Goal: Communication & Community: Share content

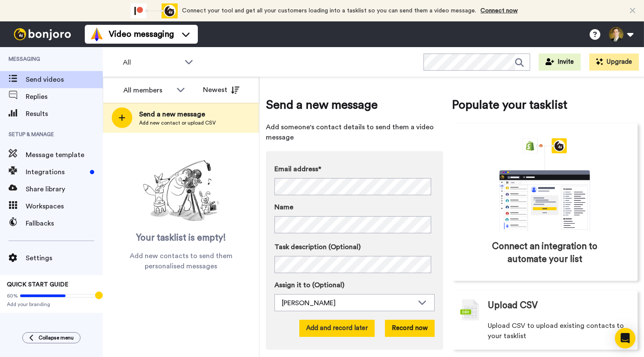
click at [328, 331] on button "Add and record later" at bounding box center [336, 328] width 75 height 17
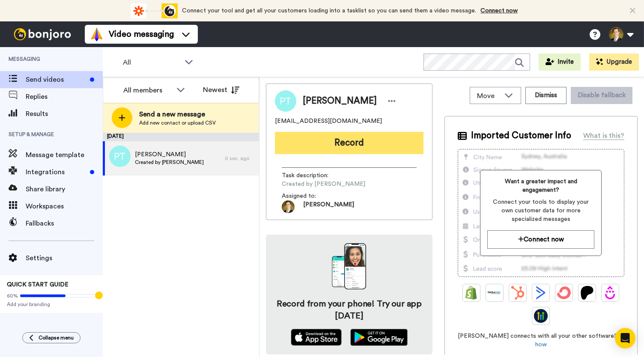
click at [349, 143] on button "Record" at bounding box center [349, 143] width 149 height 22
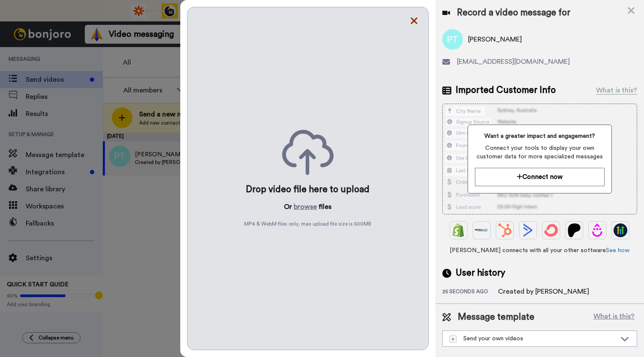
click at [410, 20] on icon at bounding box center [414, 20] width 9 height 11
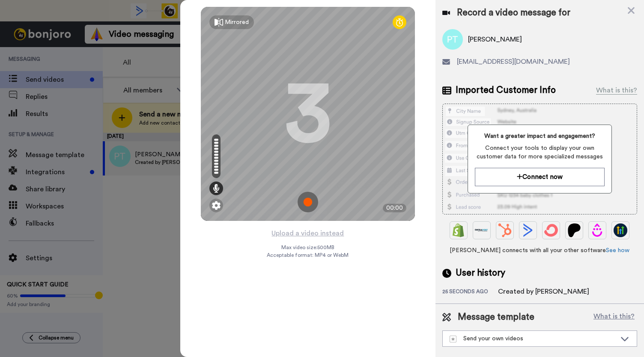
click at [307, 202] on img at bounding box center [308, 202] width 21 height 21
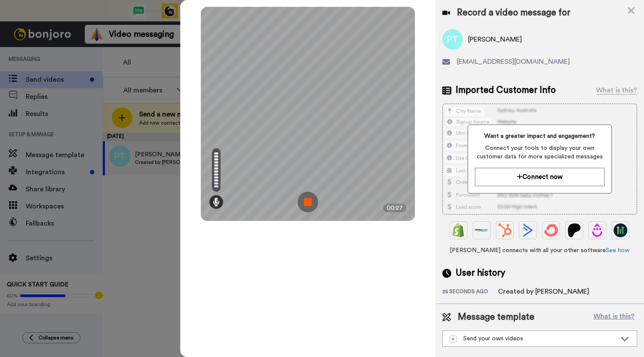
click at [307, 202] on img at bounding box center [308, 202] width 21 height 21
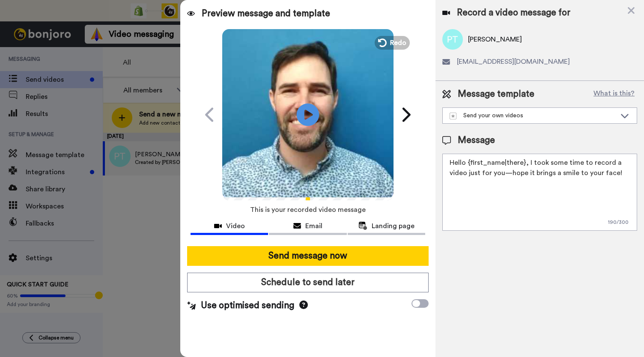
click at [308, 120] on icon at bounding box center [308, 114] width 23 height 23
click at [318, 224] on span "Email" at bounding box center [313, 226] width 17 height 10
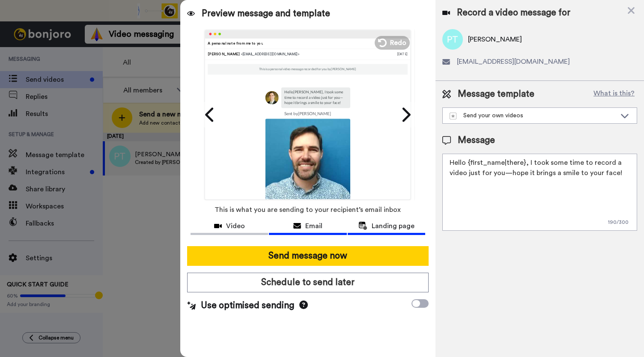
click at [384, 224] on span "Landing page" at bounding box center [393, 226] width 43 height 10
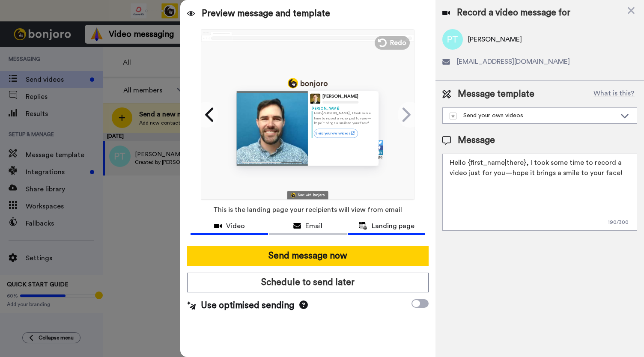
click at [241, 227] on span "Video" at bounding box center [235, 226] width 19 height 10
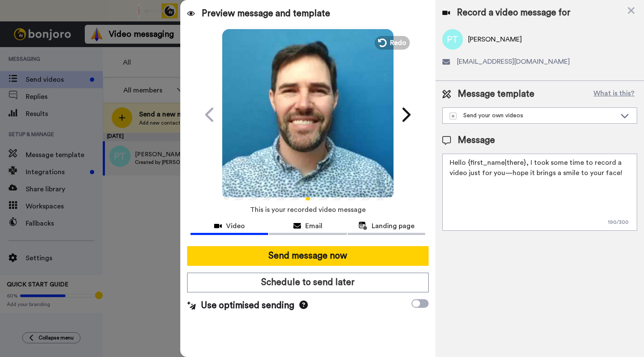
click at [288, 140] on video at bounding box center [307, 113] width 171 height 171
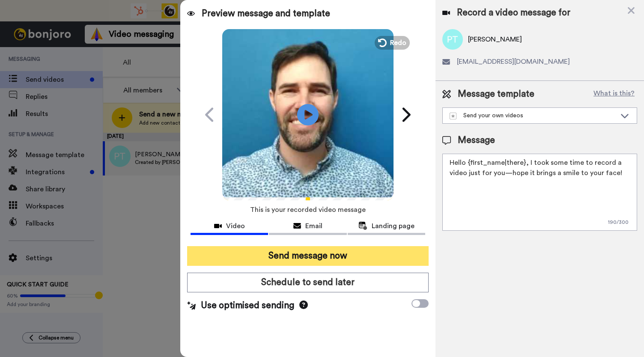
click at [302, 253] on button "Send message now" at bounding box center [308, 256] width 242 height 20
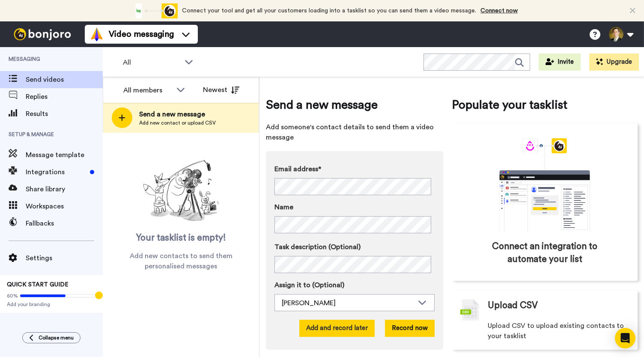
click at [336, 329] on button "Add and record later" at bounding box center [336, 328] width 75 height 17
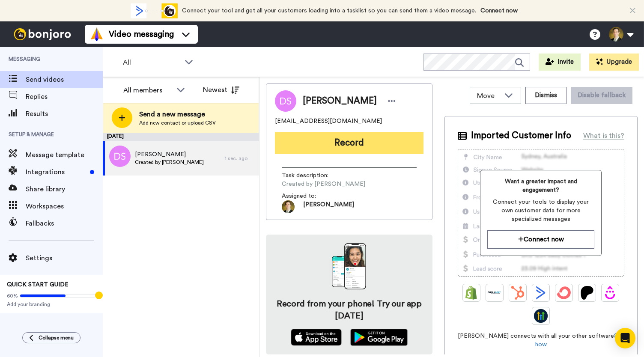
click at [330, 150] on button "Record" at bounding box center [349, 143] width 149 height 22
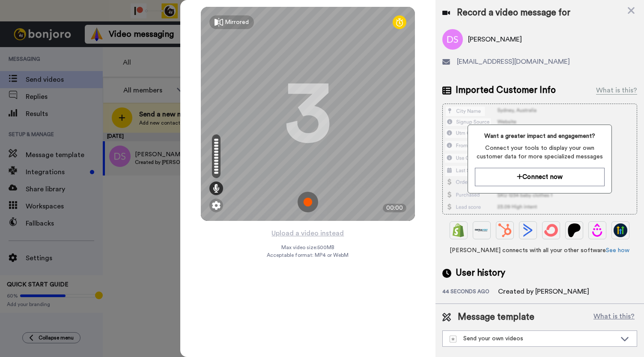
click at [306, 202] on img at bounding box center [308, 202] width 21 height 21
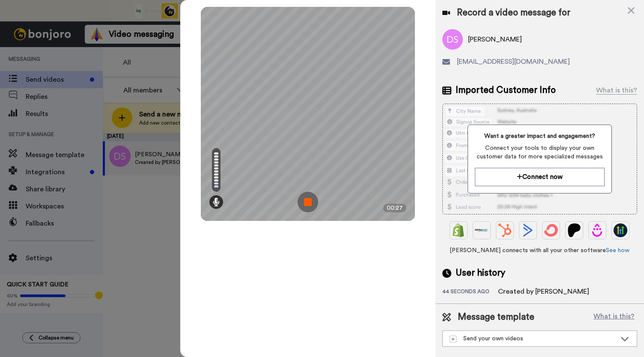
click at [306, 202] on img at bounding box center [308, 202] width 21 height 21
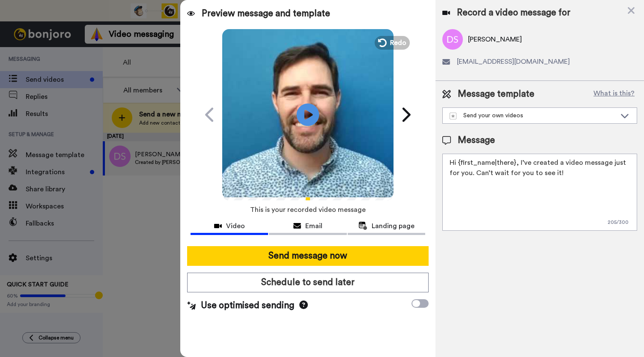
click at [308, 108] on icon at bounding box center [308, 114] width 23 height 23
drag, startPoint x: 297, startPoint y: 225, endPoint x: 361, endPoint y: 225, distance: 63.4
click at [297, 225] on icon at bounding box center [297, 226] width 8 height 7
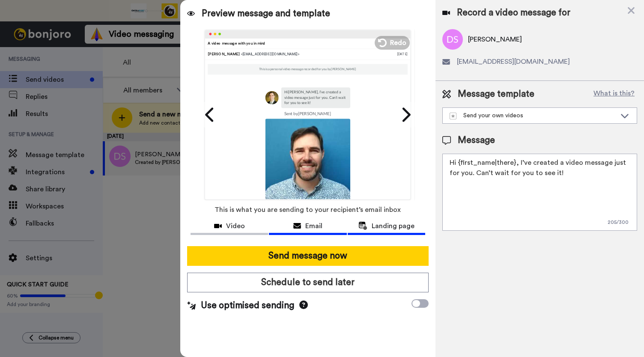
click at [380, 225] on span "Landing page" at bounding box center [393, 226] width 43 height 10
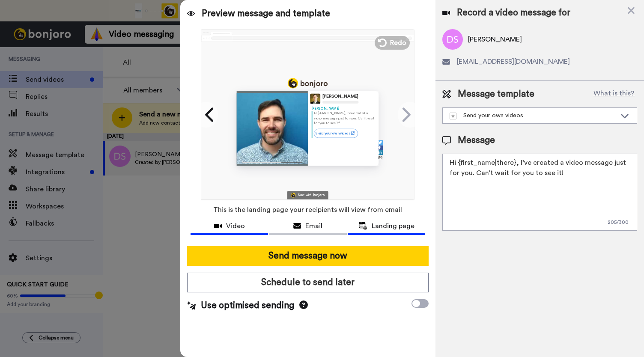
click at [219, 226] on icon at bounding box center [218, 226] width 8 height 7
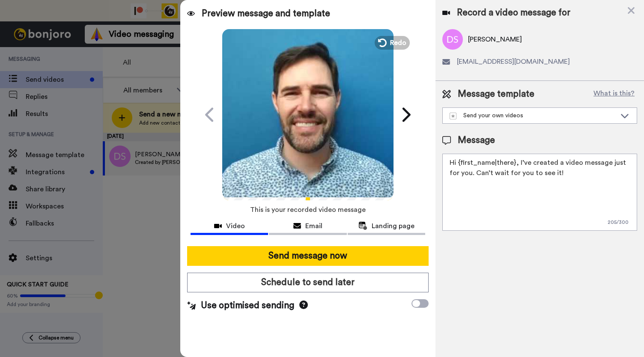
click at [301, 142] on video at bounding box center [307, 113] width 171 height 171
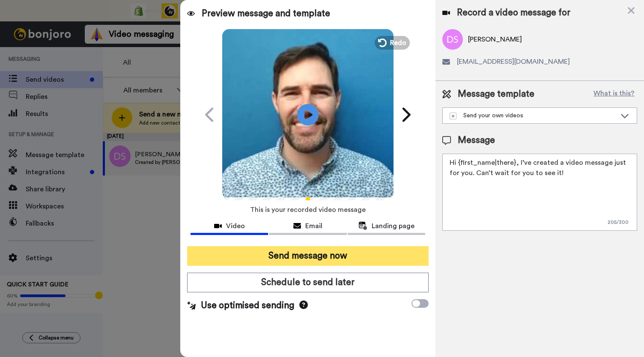
click at [285, 250] on button "Send message now" at bounding box center [308, 256] width 242 height 20
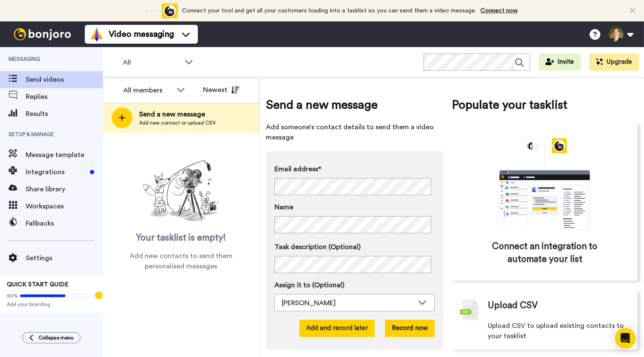
click at [333, 327] on button "Add and record later" at bounding box center [336, 328] width 75 height 17
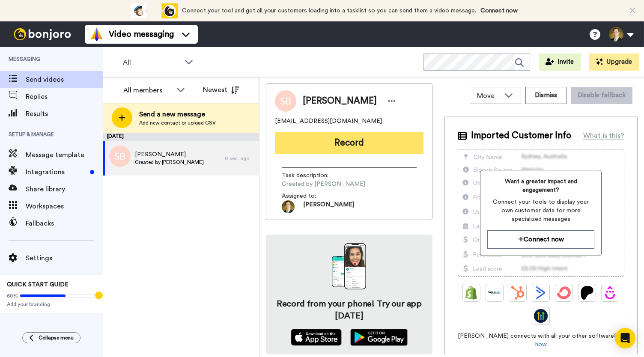
click at [384, 139] on button "Record" at bounding box center [349, 143] width 149 height 22
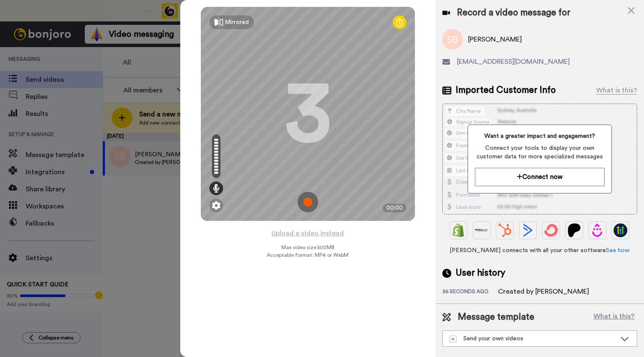
click at [312, 206] on img at bounding box center [308, 202] width 21 height 21
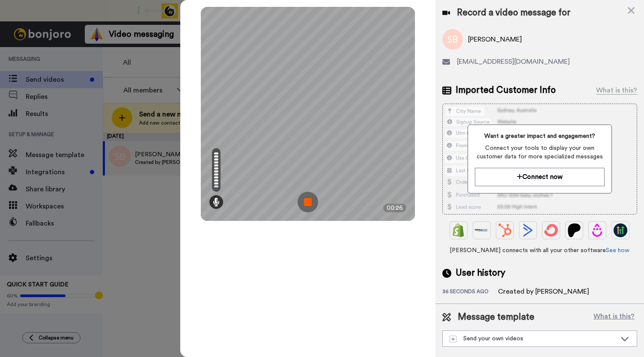
click at [312, 206] on img at bounding box center [308, 202] width 21 height 21
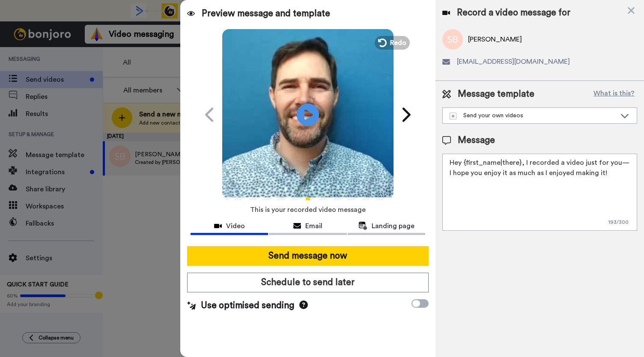
click at [311, 109] on icon at bounding box center [308, 114] width 23 height 23
click at [307, 225] on span "Email" at bounding box center [313, 226] width 17 height 10
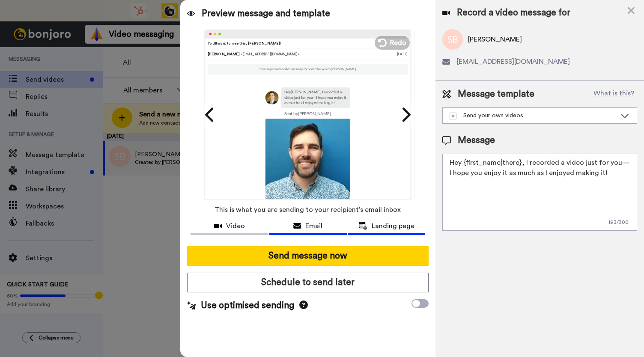
click at [385, 227] on span "Landing page" at bounding box center [393, 226] width 43 height 10
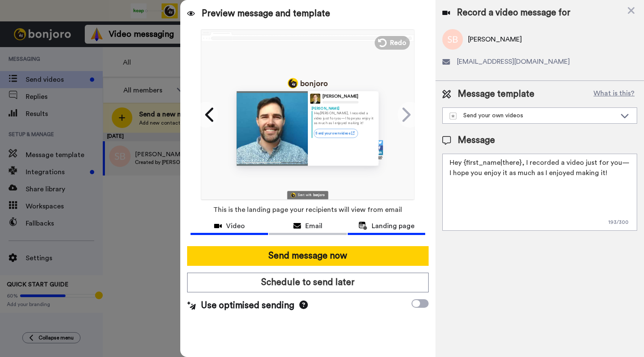
click at [233, 230] on span "Video" at bounding box center [235, 226] width 19 height 10
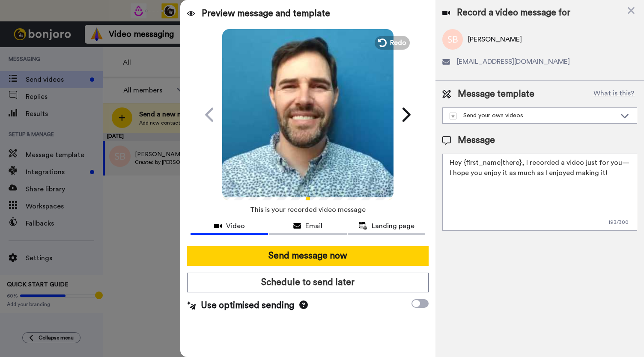
click at [308, 148] on video at bounding box center [307, 113] width 171 height 171
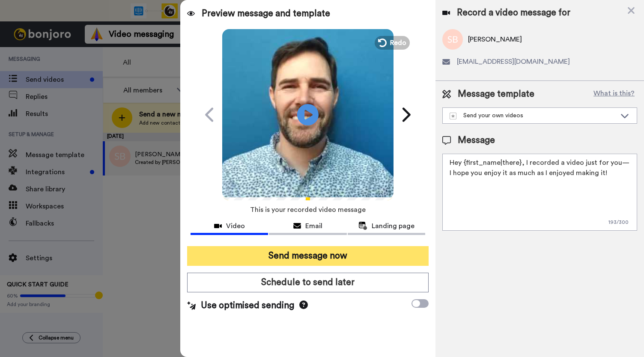
click at [314, 257] on button "Send message now" at bounding box center [308, 256] width 242 height 20
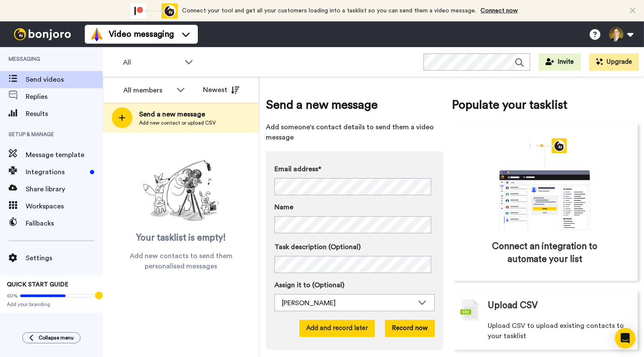
click at [324, 325] on button "Add and record later" at bounding box center [336, 328] width 75 height 17
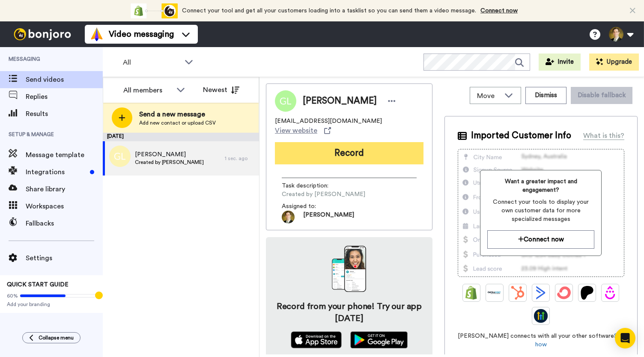
click at [348, 150] on button "Record" at bounding box center [349, 153] width 149 height 22
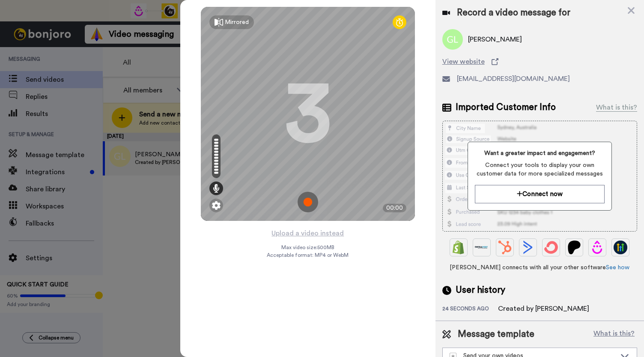
click at [307, 203] on img at bounding box center [308, 202] width 21 height 21
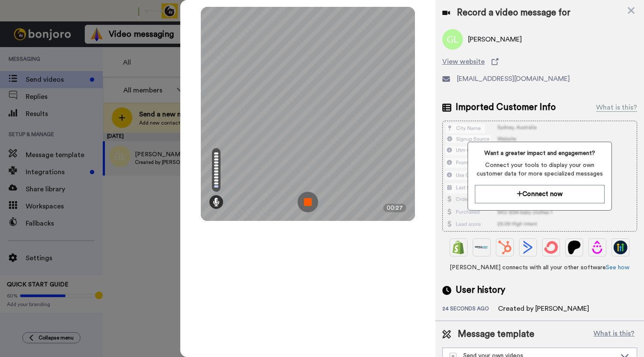
click at [307, 203] on img at bounding box center [308, 202] width 21 height 21
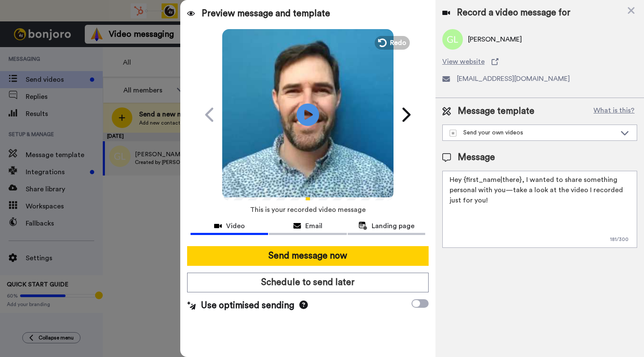
click at [306, 108] on icon at bounding box center [308, 114] width 23 height 23
drag, startPoint x: 314, startPoint y: 221, endPoint x: 343, endPoint y: 226, distance: 29.0
click at [314, 222] on span "Email" at bounding box center [313, 226] width 17 height 10
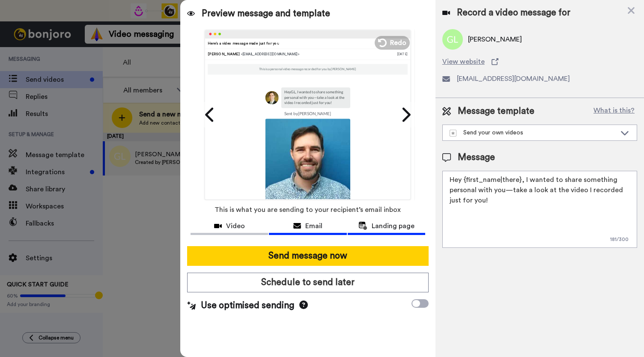
click at [377, 228] on span "Landing page" at bounding box center [393, 226] width 43 height 10
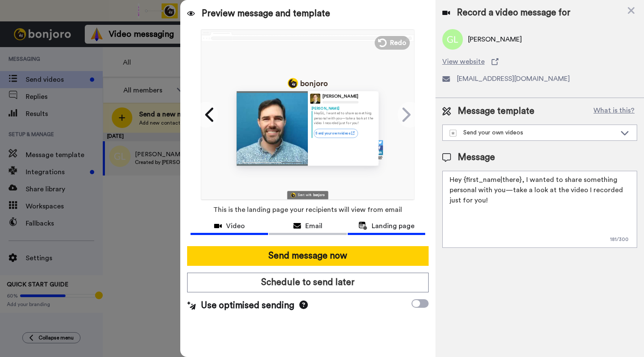
click at [248, 224] on div "Video" at bounding box center [230, 226] width 78 height 10
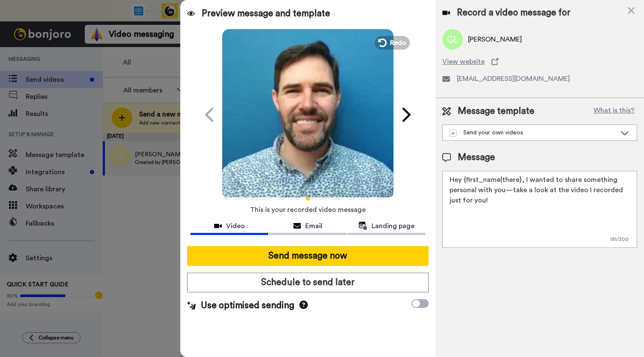
drag, startPoint x: 286, startPoint y: 133, endPoint x: 293, endPoint y: 191, distance: 58.3
click at [286, 132] on video at bounding box center [307, 113] width 171 height 171
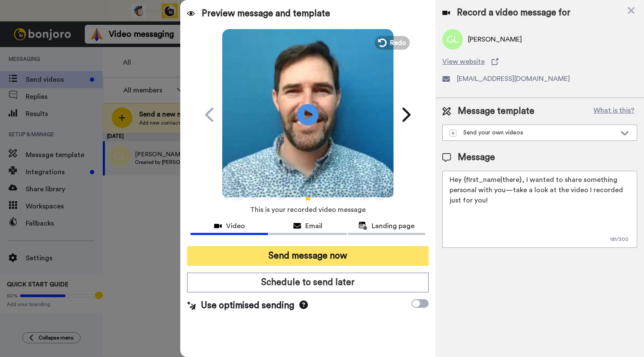
click at [333, 260] on button "Send message now" at bounding box center [308, 256] width 242 height 20
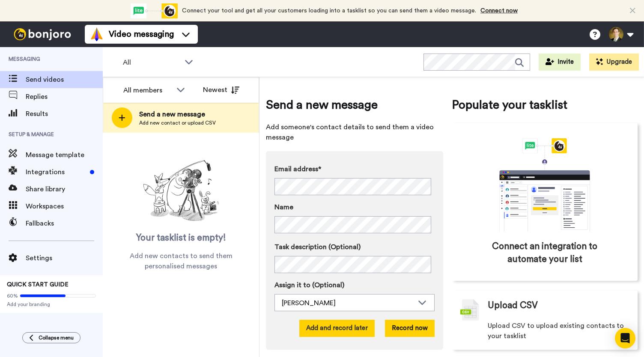
click at [328, 328] on button "Add and record later" at bounding box center [336, 328] width 75 height 17
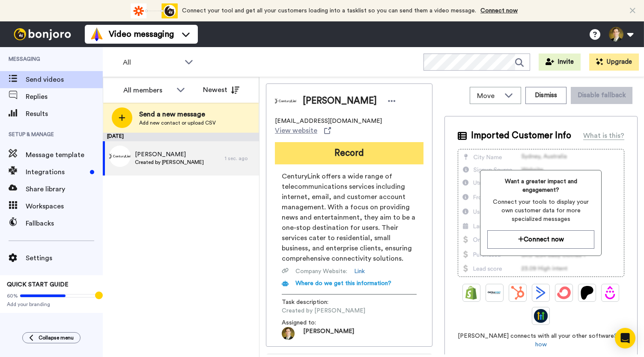
click at [343, 147] on button "Record" at bounding box center [349, 153] width 149 height 22
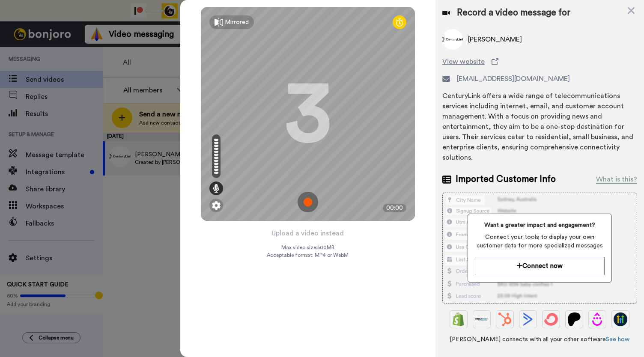
click at [307, 197] on img at bounding box center [308, 202] width 21 height 21
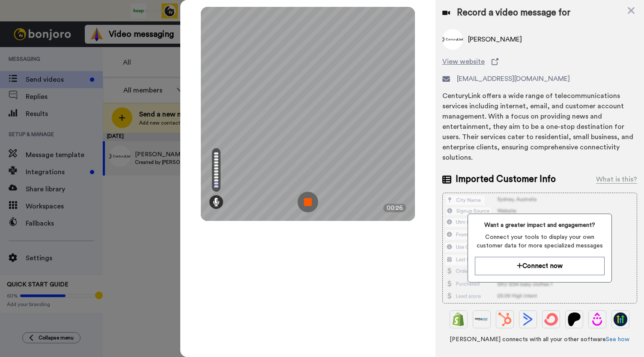
click at [309, 197] on img at bounding box center [308, 202] width 21 height 21
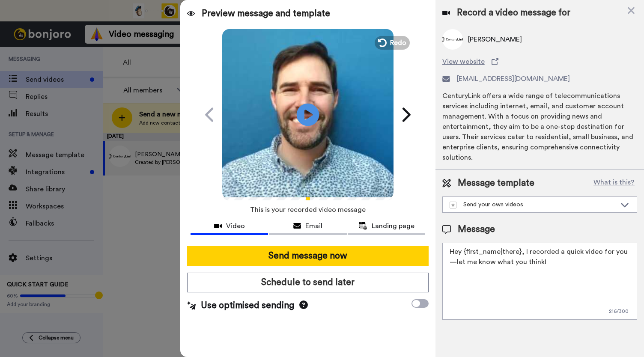
click at [306, 116] on icon "Play/Pause" at bounding box center [308, 114] width 23 height 41
click at [304, 227] on div "Email" at bounding box center [308, 226] width 78 height 10
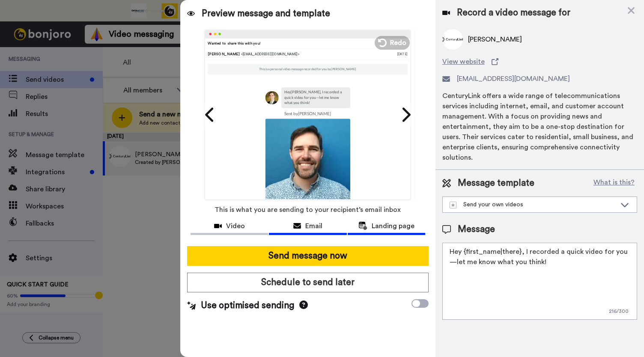
click at [376, 224] on span "Landing page" at bounding box center [393, 226] width 43 height 10
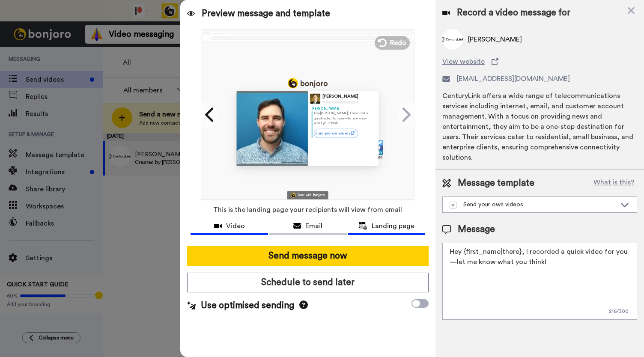
click at [242, 224] on span "Video" at bounding box center [235, 226] width 19 height 10
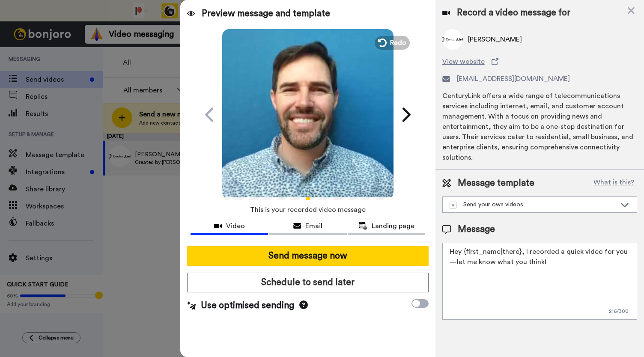
drag, startPoint x: 316, startPoint y: 134, endPoint x: 309, endPoint y: 146, distance: 13.8
click at [316, 134] on video at bounding box center [307, 113] width 171 height 171
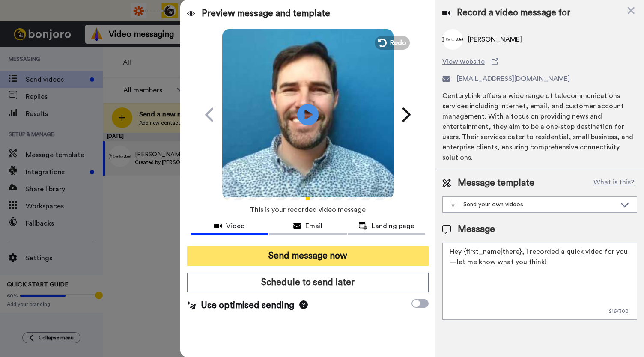
click at [297, 250] on button "Send message now" at bounding box center [308, 256] width 242 height 20
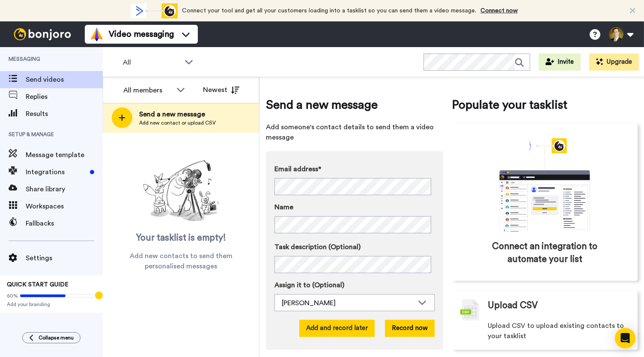
click at [343, 333] on button "Add and record later" at bounding box center [336, 328] width 75 height 17
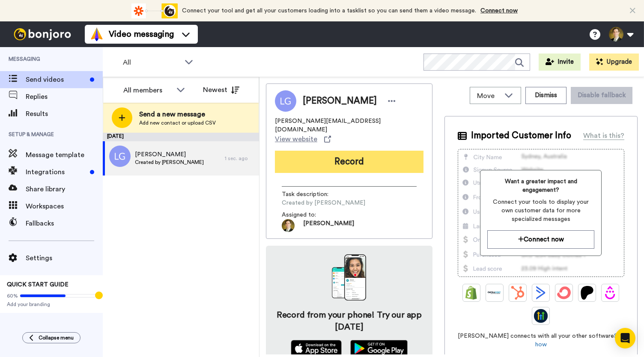
click at [348, 151] on button "Record" at bounding box center [349, 162] width 149 height 22
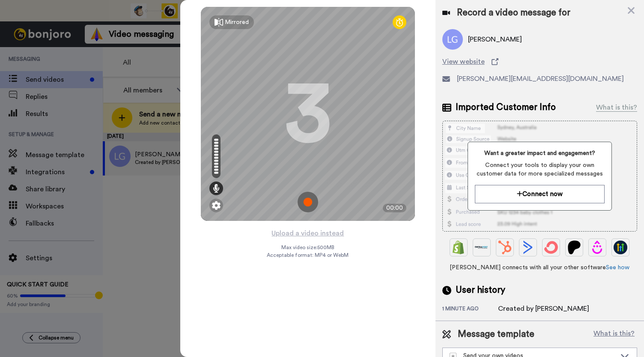
click at [308, 203] on img at bounding box center [308, 202] width 21 height 21
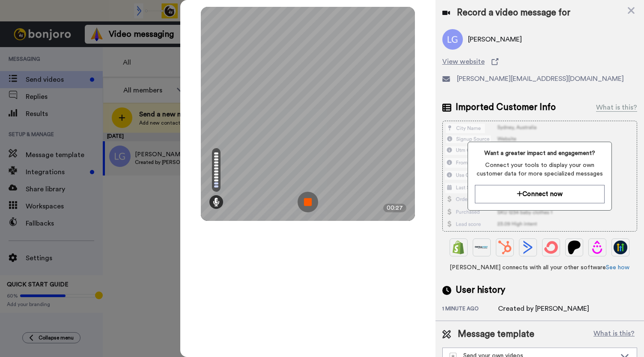
click at [308, 203] on img at bounding box center [308, 202] width 21 height 21
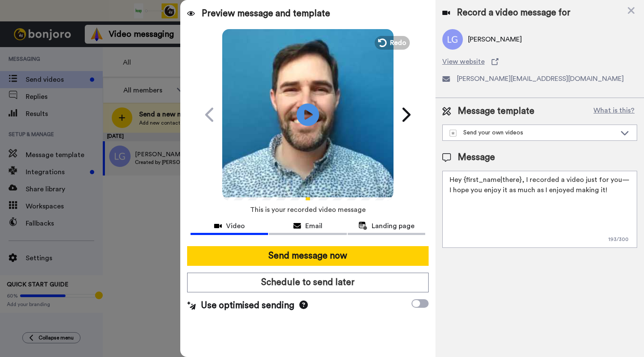
drag, startPoint x: 310, startPoint y: 110, endPoint x: 310, endPoint y: 116, distance: 6.4
click at [311, 110] on icon at bounding box center [308, 114] width 23 height 23
click at [299, 227] on icon at bounding box center [297, 226] width 8 height 7
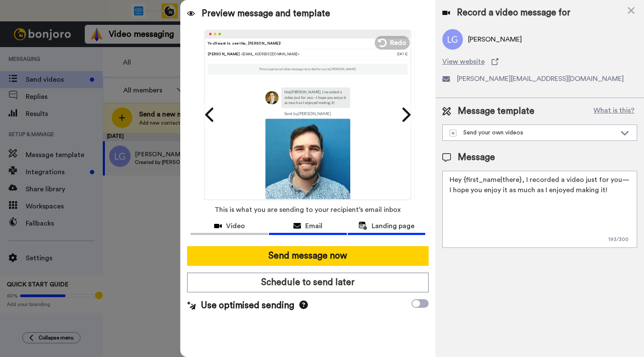
click at [370, 226] on div "Landing page" at bounding box center [387, 226] width 78 height 10
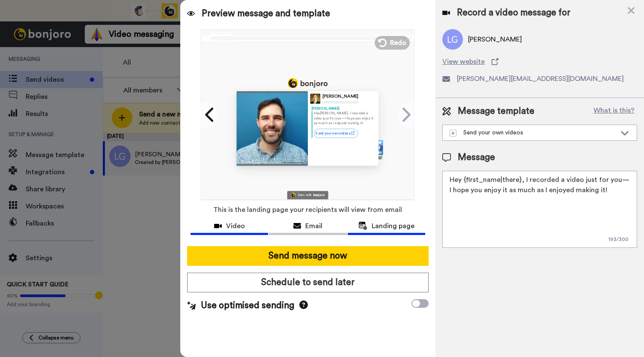
click at [217, 227] on icon at bounding box center [218, 226] width 8 height 7
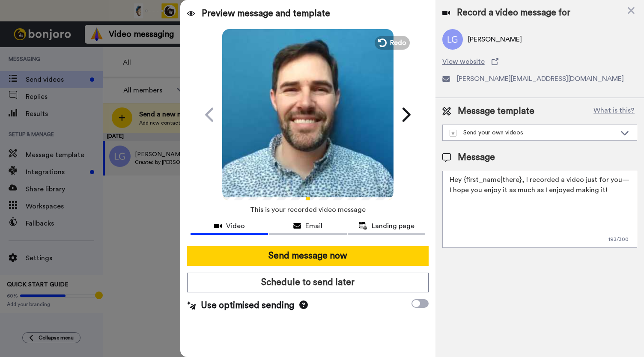
click at [302, 151] on video at bounding box center [307, 113] width 171 height 171
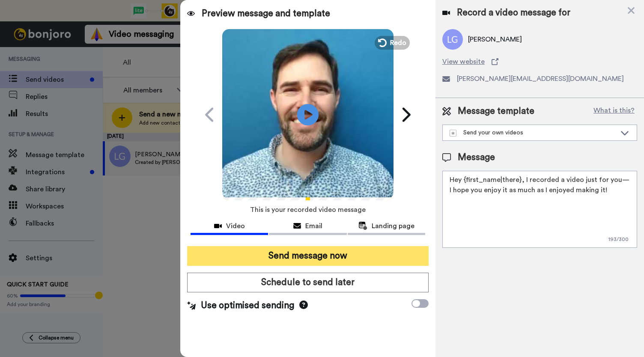
click at [312, 258] on button "Send message now" at bounding box center [308, 256] width 242 height 20
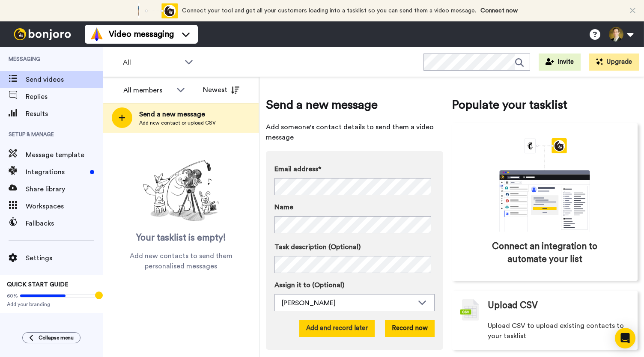
click at [322, 328] on button "Add and record later" at bounding box center [336, 328] width 75 height 17
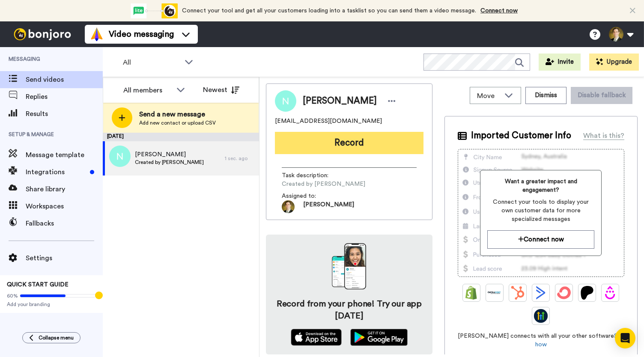
click at [355, 144] on button "Record" at bounding box center [349, 143] width 149 height 22
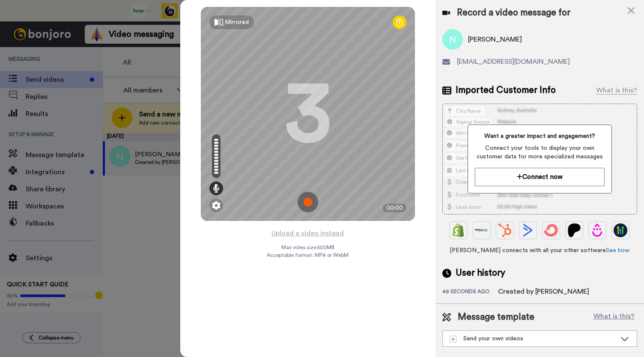
click at [304, 200] on img at bounding box center [308, 202] width 21 height 21
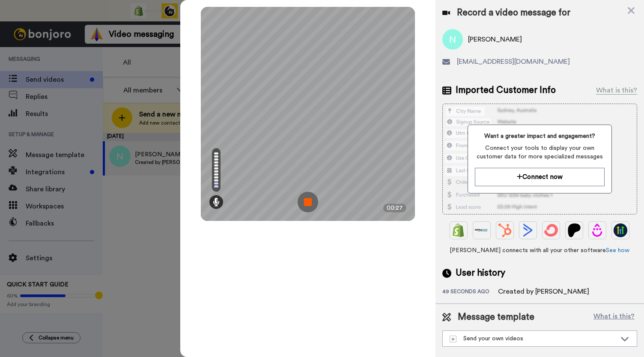
click at [305, 199] on img at bounding box center [308, 202] width 21 height 21
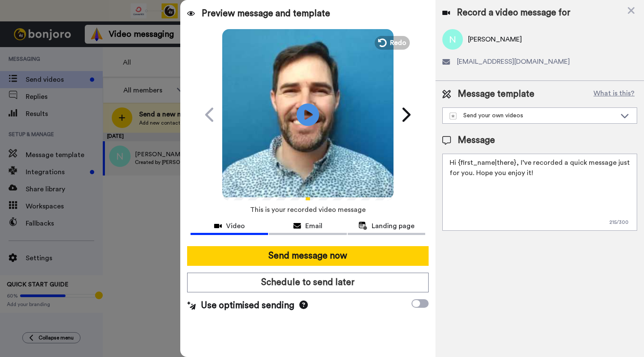
click at [307, 119] on icon "Play/Pause" at bounding box center [308, 114] width 23 height 41
click at [310, 229] on span "Email" at bounding box center [313, 226] width 17 height 10
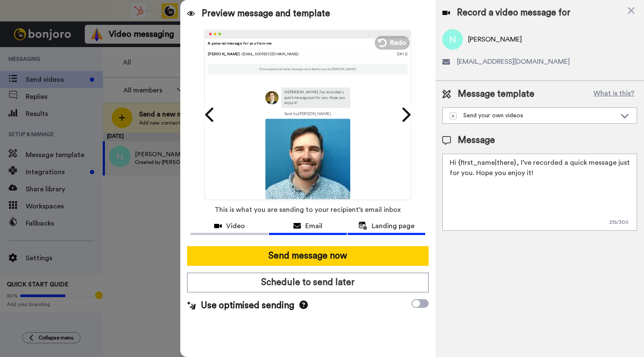
click at [372, 231] on button "Landing page" at bounding box center [387, 227] width 78 height 16
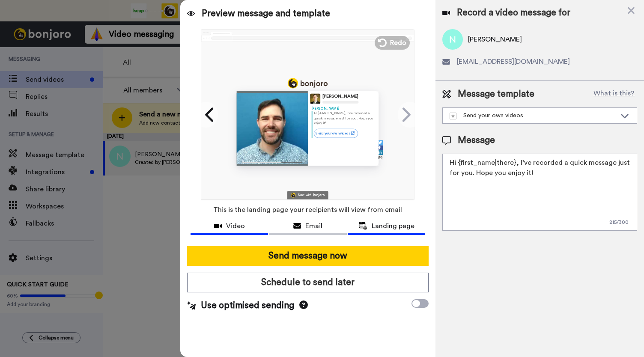
click at [242, 227] on span "Video" at bounding box center [235, 226] width 19 height 10
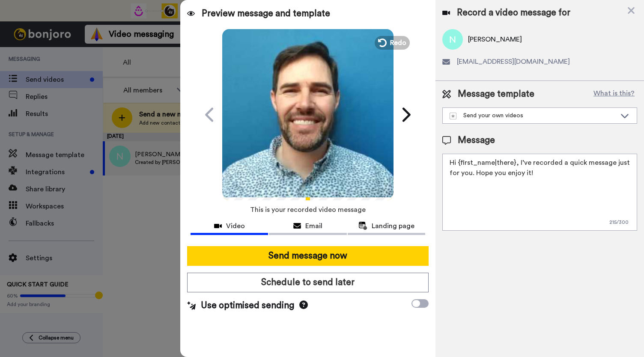
click at [307, 155] on video at bounding box center [307, 113] width 171 height 171
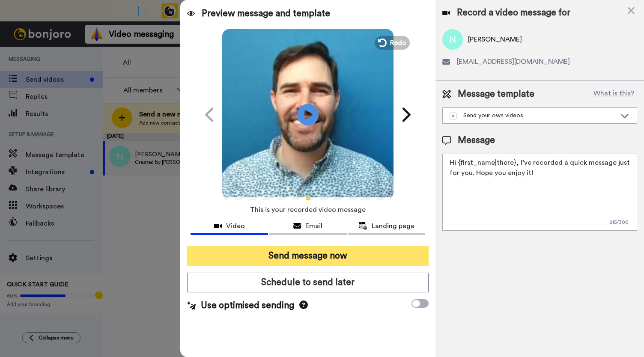
click at [304, 259] on button "Send message now" at bounding box center [308, 256] width 242 height 20
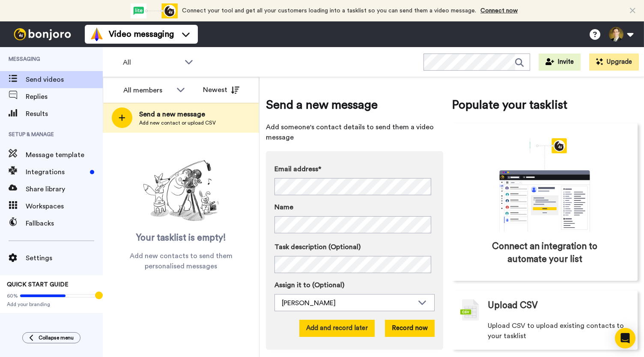
click at [336, 333] on button "Add and record later" at bounding box center [336, 328] width 75 height 17
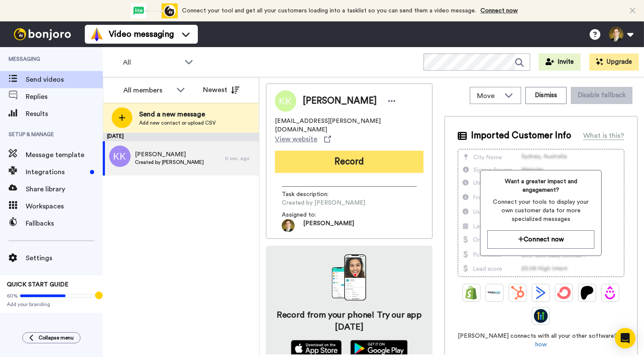
click at [340, 153] on button "Record" at bounding box center [349, 162] width 149 height 22
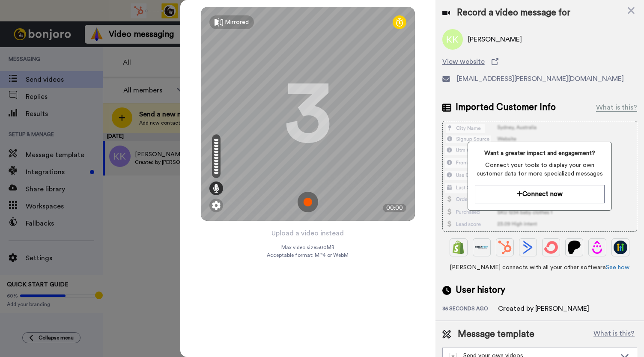
click at [306, 202] on img at bounding box center [308, 202] width 21 height 21
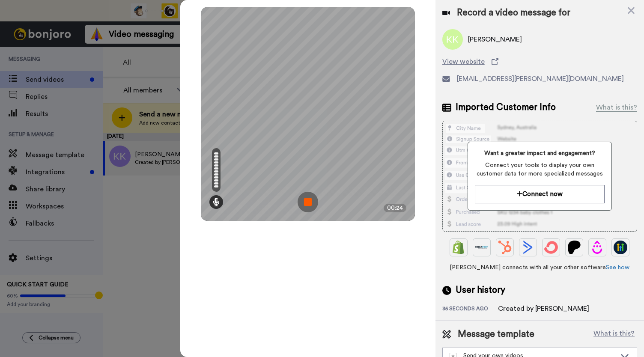
click at [306, 202] on img at bounding box center [308, 202] width 21 height 21
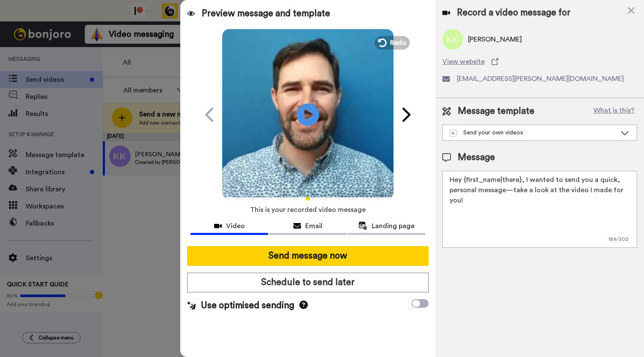
click at [307, 113] on icon "Play/Pause" at bounding box center [308, 114] width 23 height 41
click at [322, 229] on div "Email" at bounding box center [308, 226] width 78 height 10
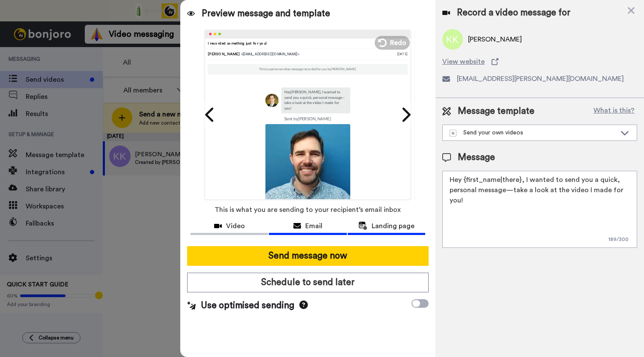
click at [376, 228] on span "Landing page" at bounding box center [393, 226] width 43 height 10
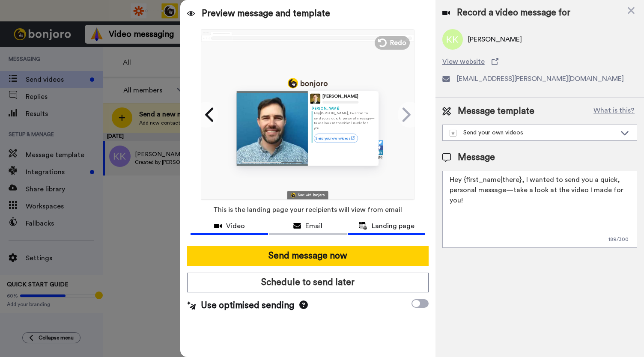
click at [216, 231] on button "Video" at bounding box center [230, 227] width 78 height 16
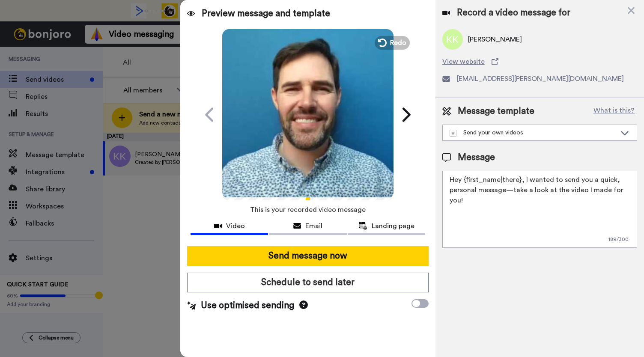
click at [322, 135] on video at bounding box center [307, 113] width 171 height 171
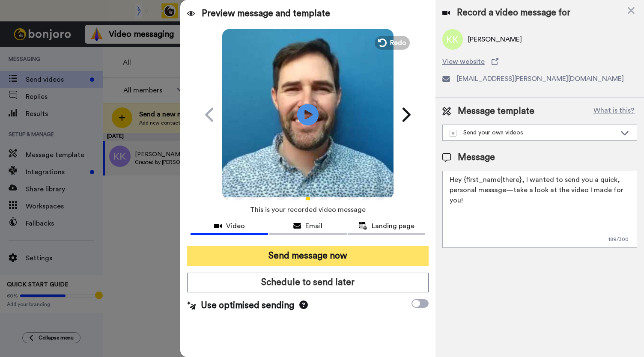
click at [294, 256] on button "Send message now" at bounding box center [308, 256] width 242 height 20
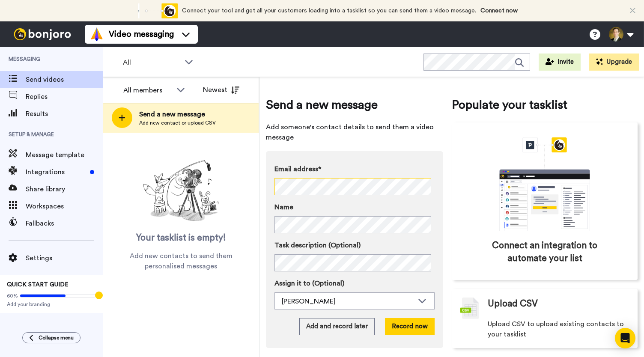
click at [234, 179] on div "All members All members [PERSON_NAME] [PERSON_NAME] [PERSON_NAME] Barnsley [PER…" at bounding box center [373, 217] width 541 height 280
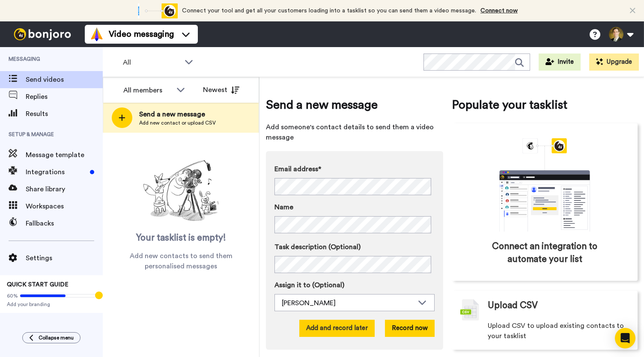
click at [333, 327] on button "Add and record later" at bounding box center [336, 328] width 75 height 17
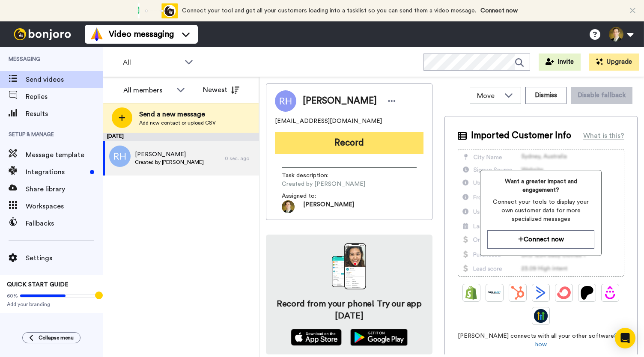
click at [355, 138] on button "Record" at bounding box center [349, 143] width 149 height 22
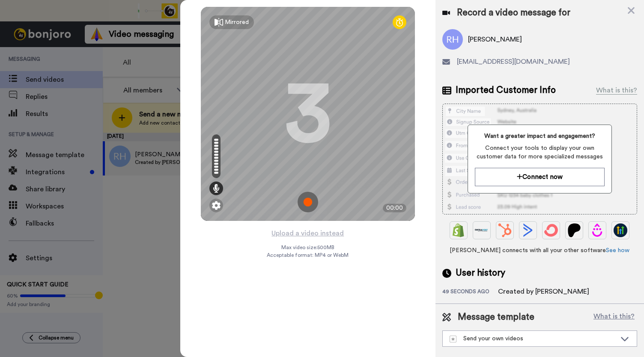
click at [305, 197] on img at bounding box center [308, 202] width 21 height 21
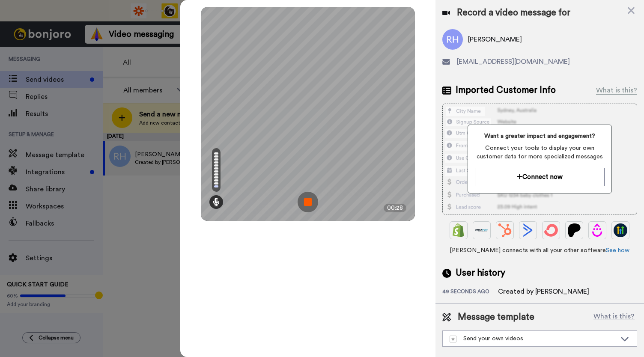
click at [320, 235] on div "Mirrored Redo 3 00:28" at bounding box center [307, 178] width 255 height 357
click at [320, 235] on div "Mirrored Redo 3 00:29" at bounding box center [307, 178] width 255 height 357
click at [312, 209] on img at bounding box center [308, 202] width 21 height 21
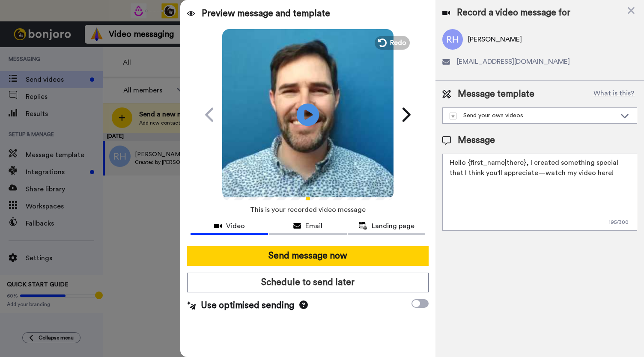
click at [308, 116] on icon "Play/Pause" at bounding box center [308, 114] width 23 height 41
click at [299, 227] on icon at bounding box center [297, 226] width 8 height 7
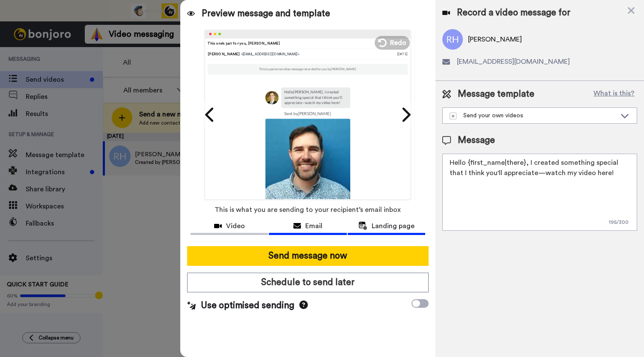
click at [384, 228] on span "Landing page" at bounding box center [393, 226] width 43 height 10
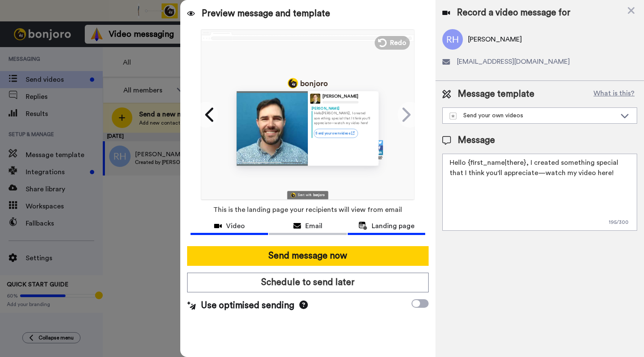
click at [234, 223] on span "Video" at bounding box center [235, 226] width 19 height 10
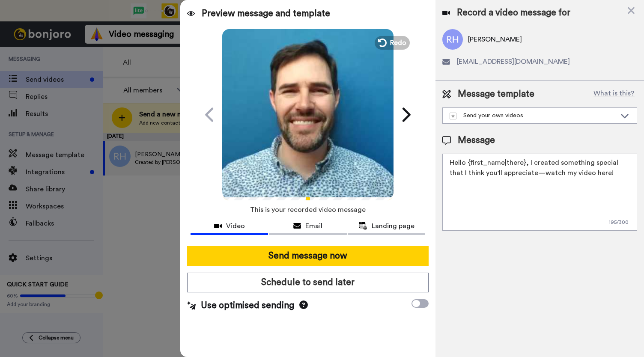
click at [325, 126] on video at bounding box center [307, 113] width 171 height 171
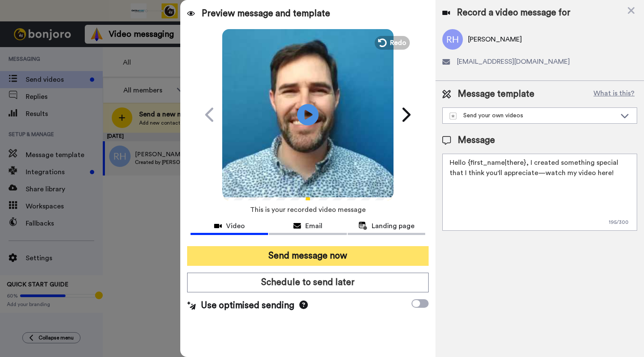
click at [312, 255] on button "Send message now" at bounding box center [308, 256] width 242 height 20
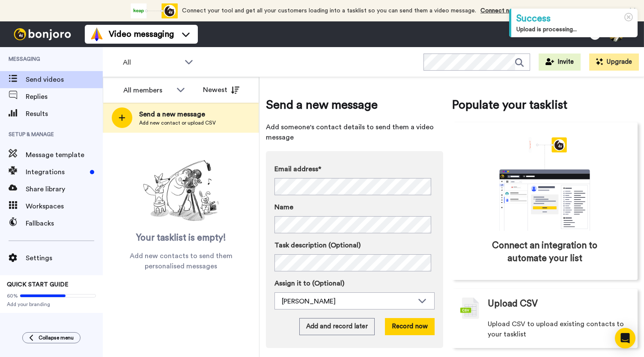
drag, startPoint x: 18, startPoint y: 335, endPoint x: 52, endPoint y: 291, distance: 55.9
click at [17, 334] on div "Collapse menu" at bounding box center [51, 337] width 103 height 11
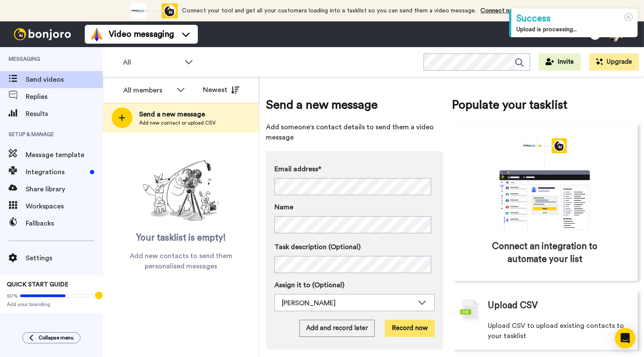
click at [409, 328] on button "Record now" at bounding box center [410, 328] width 50 height 17
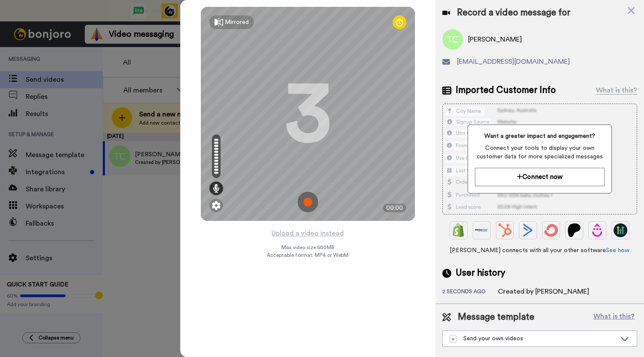
click at [303, 202] on img at bounding box center [308, 202] width 21 height 21
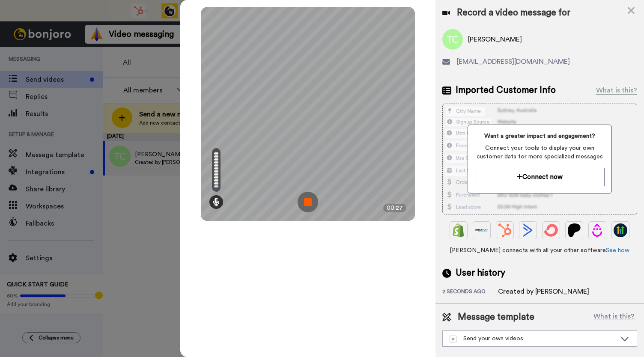
click at [303, 202] on img at bounding box center [308, 202] width 21 height 21
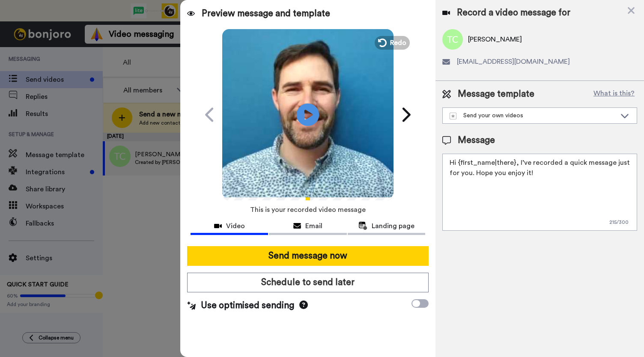
click at [307, 114] on icon "Play/Pause" at bounding box center [308, 114] width 23 height 41
drag, startPoint x: 313, startPoint y: 229, endPoint x: 367, endPoint y: 233, distance: 55.0
click at [320, 228] on span "Email" at bounding box center [313, 226] width 17 height 10
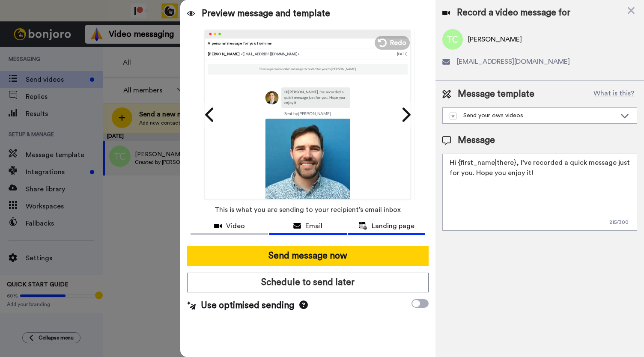
click at [392, 230] on span "Landing page" at bounding box center [393, 226] width 43 height 10
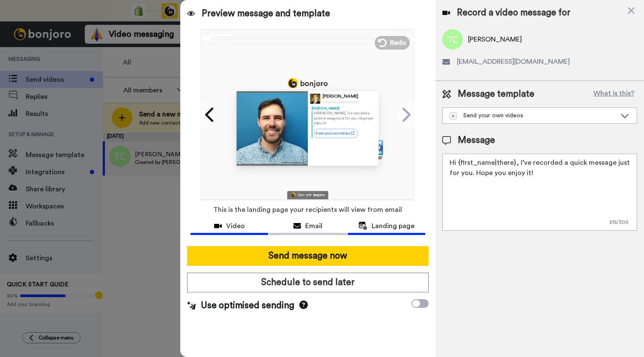
click at [247, 227] on div "Video" at bounding box center [230, 226] width 78 height 10
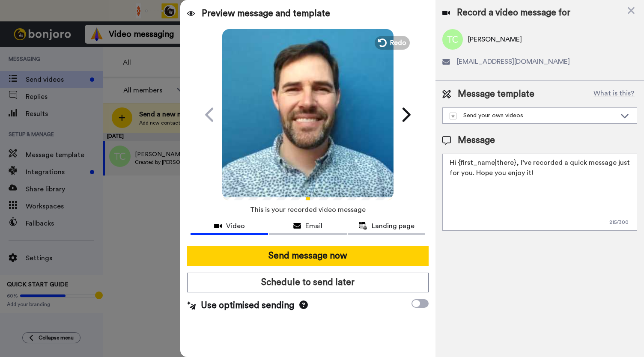
click at [313, 137] on video at bounding box center [307, 113] width 171 height 171
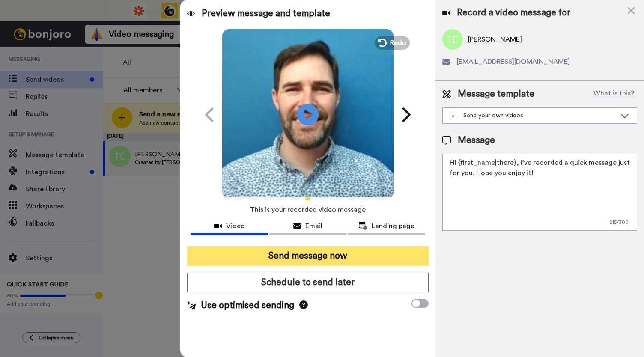
click at [307, 257] on button "Send message now" at bounding box center [308, 256] width 242 height 20
